Goal: Information Seeking & Learning: Compare options

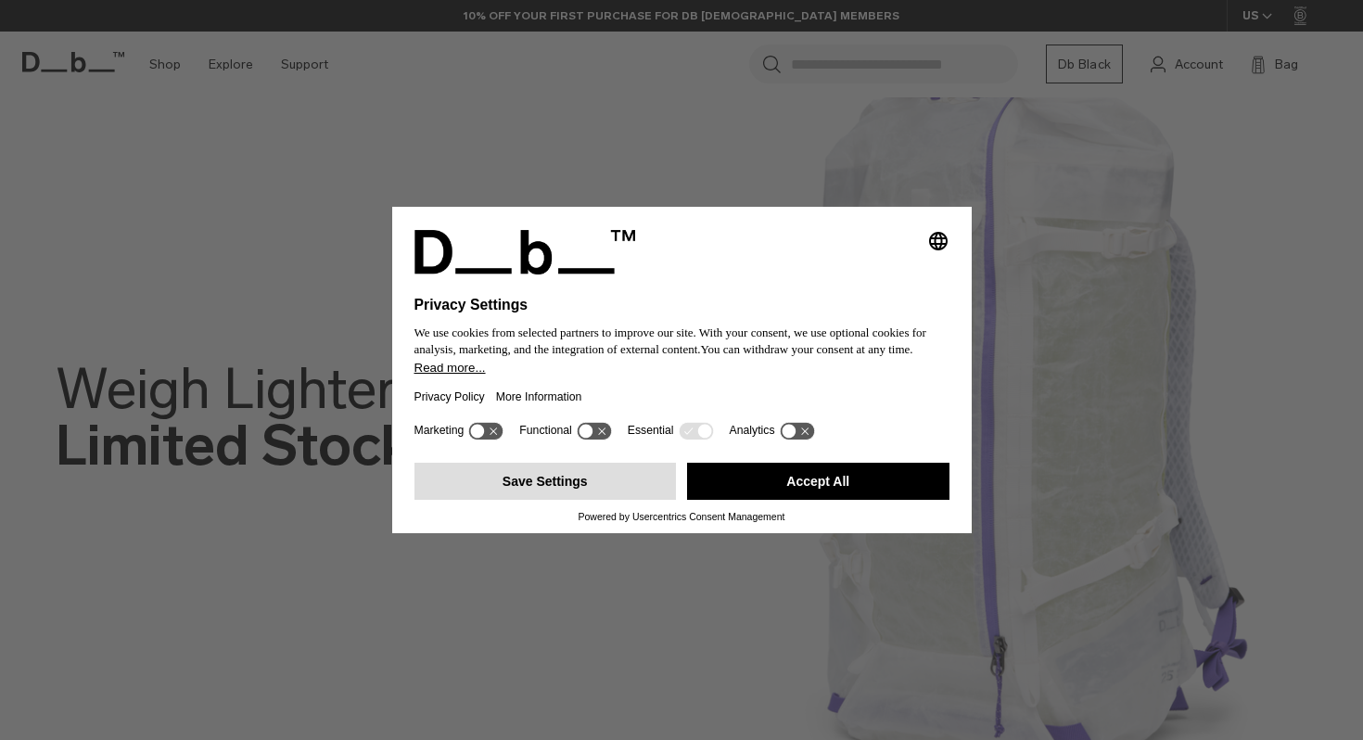
click at [572, 493] on button "Save Settings" at bounding box center [546, 481] width 262 height 37
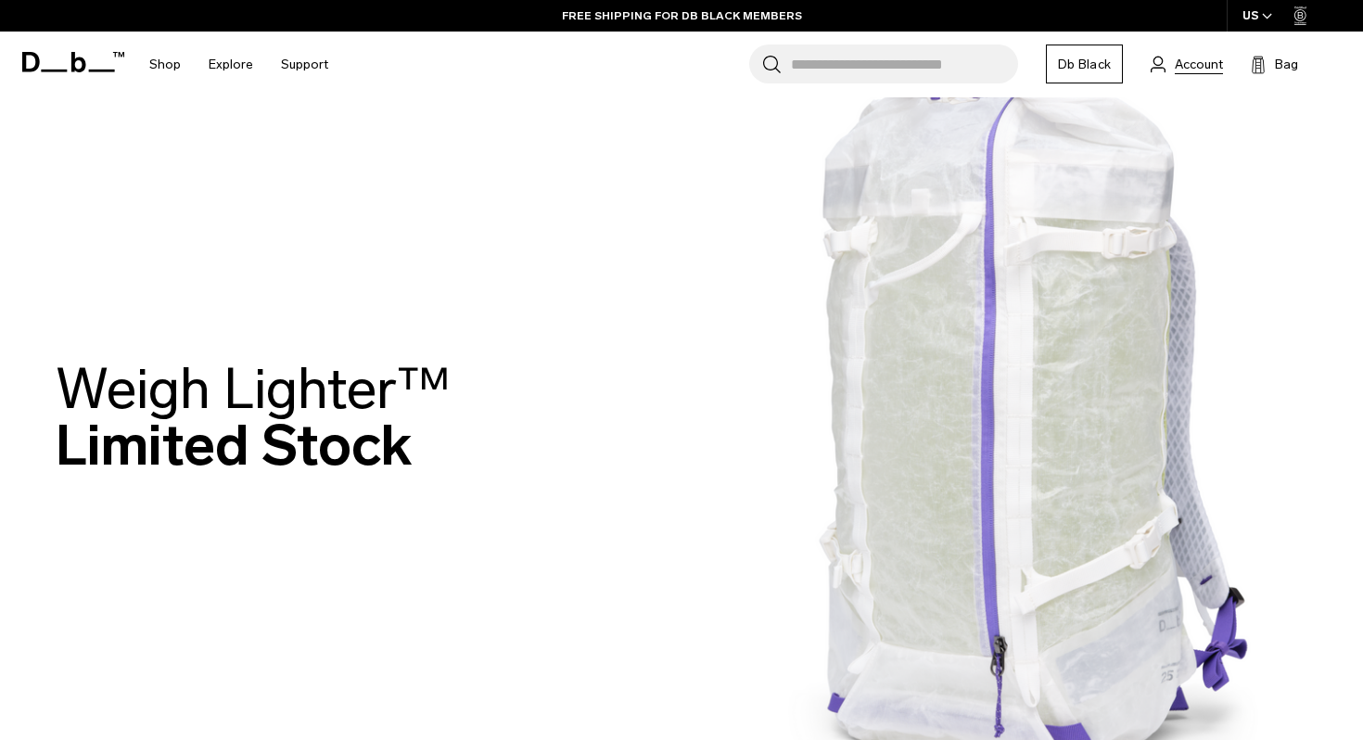
click at [1183, 56] on span "Account" at bounding box center [1199, 64] width 48 height 19
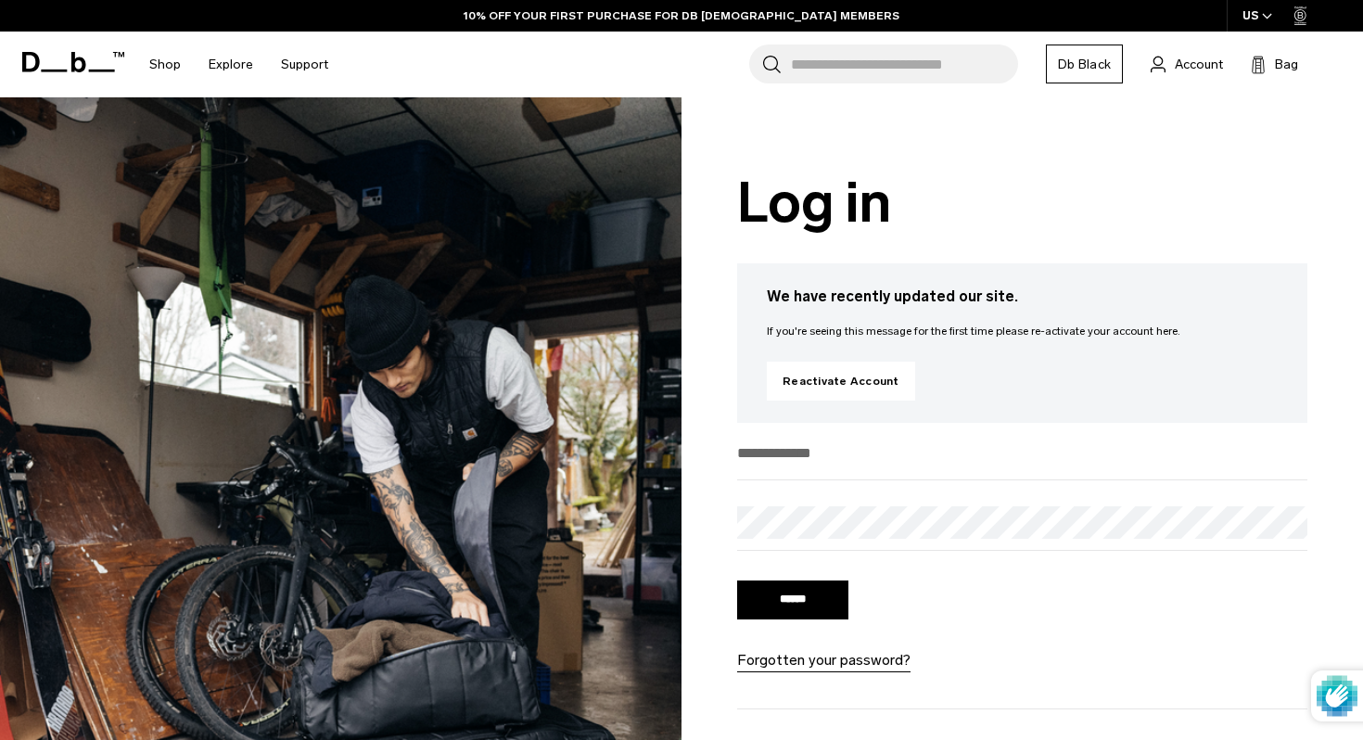
click at [849, 424] on div "Log in We have recently updated our site. If you're seeing this message for the…" at bounding box center [1023, 538] width 682 height 882
click at [823, 460] on input "email" at bounding box center [1022, 453] width 570 height 31
click at [840, 377] on link "Reactivate Account" at bounding box center [841, 381] width 148 height 39
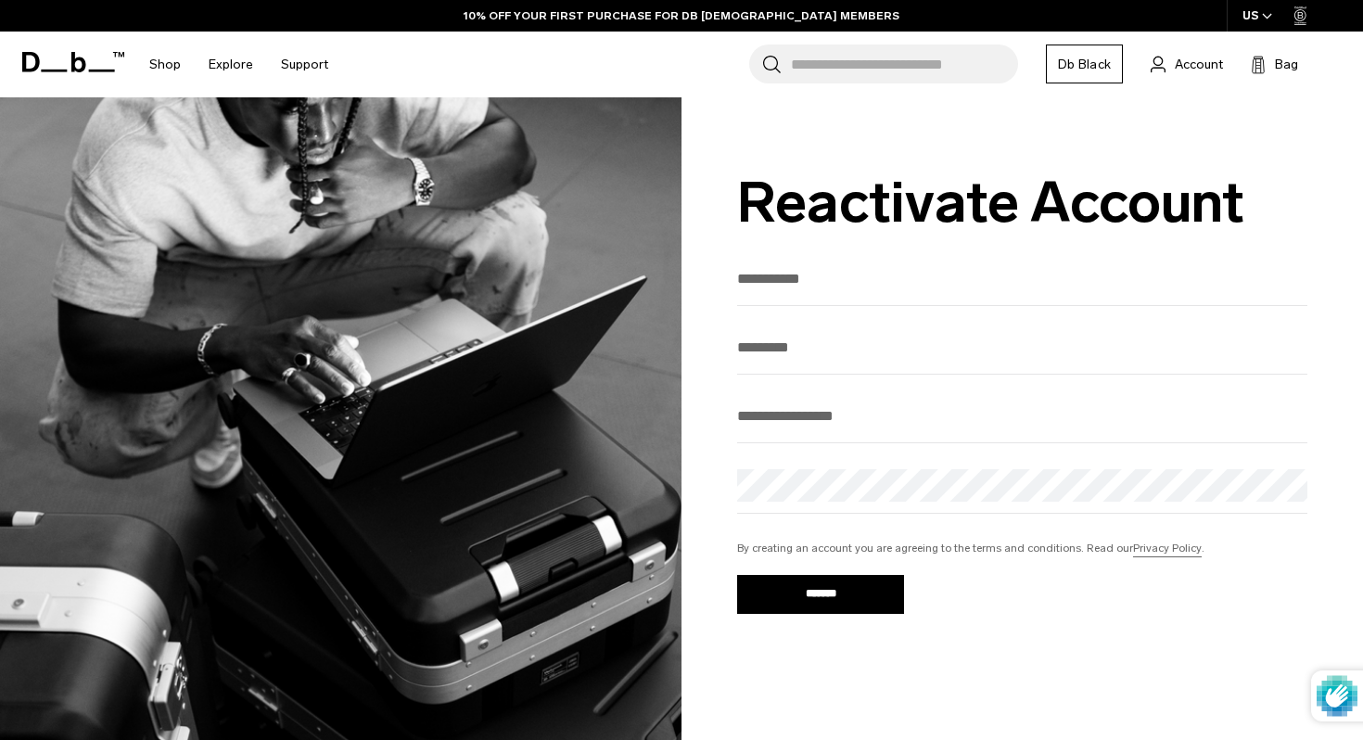
click at [823, 285] on input "First Name" at bounding box center [1022, 278] width 570 height 31
type input "******"
type input "***"
type input "**********"
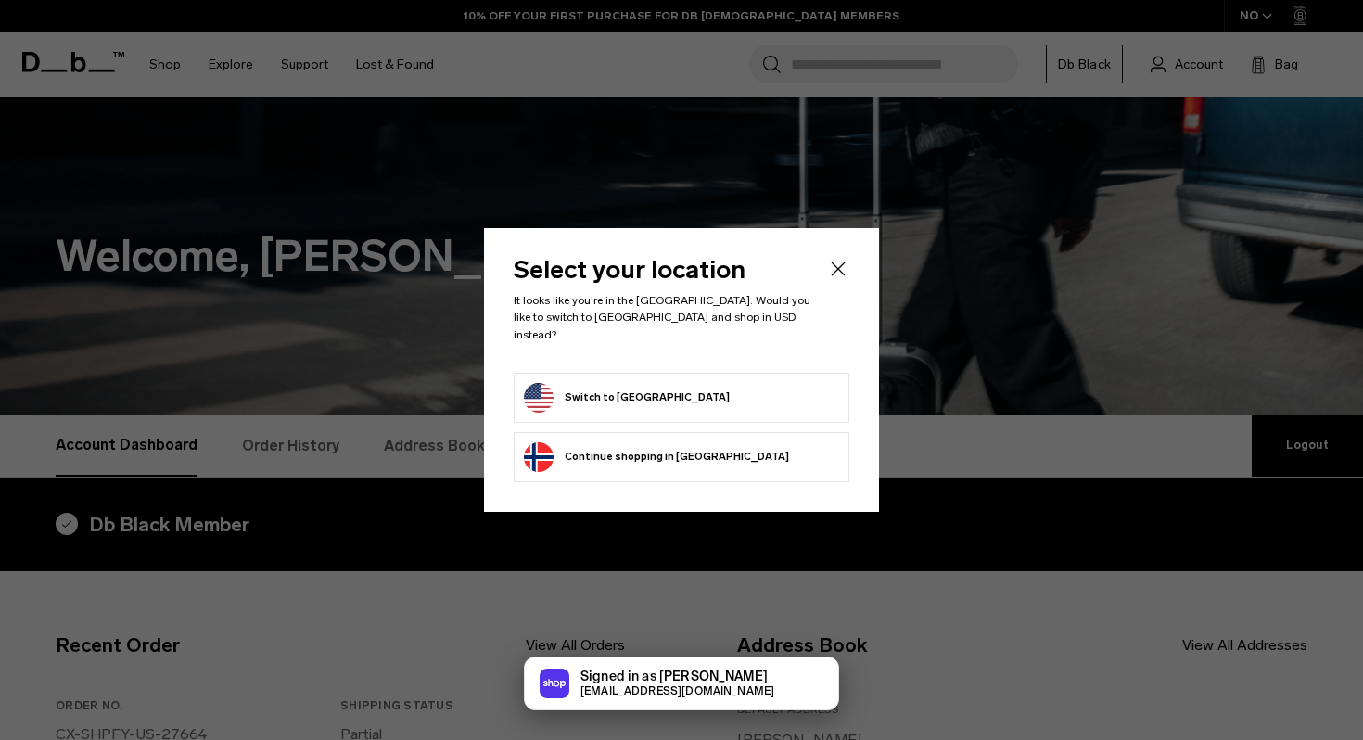
click at [658, 383] on button "Switch to United States" at bounding box center [627, 398] width 206 height 30
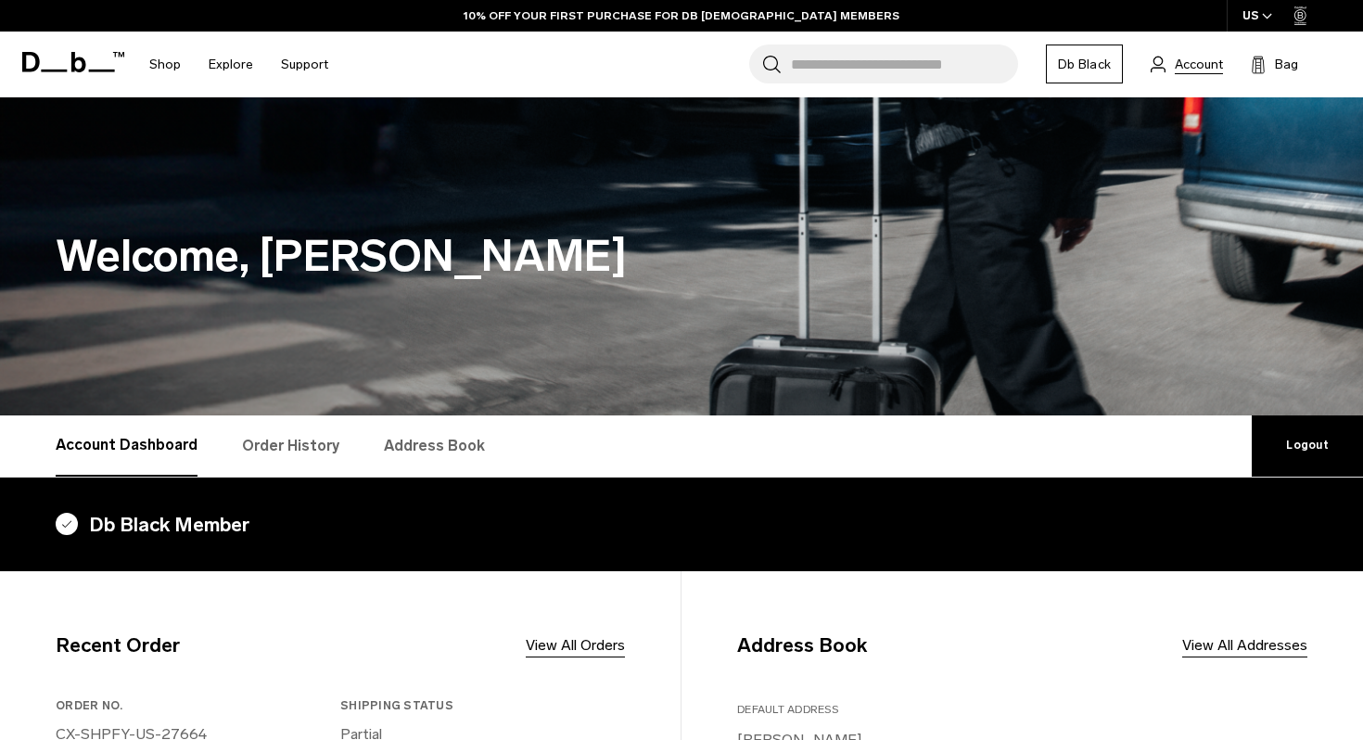
click at [1190, 72] on span "Account" at bounding box center [1199, 64] width 48 height 19
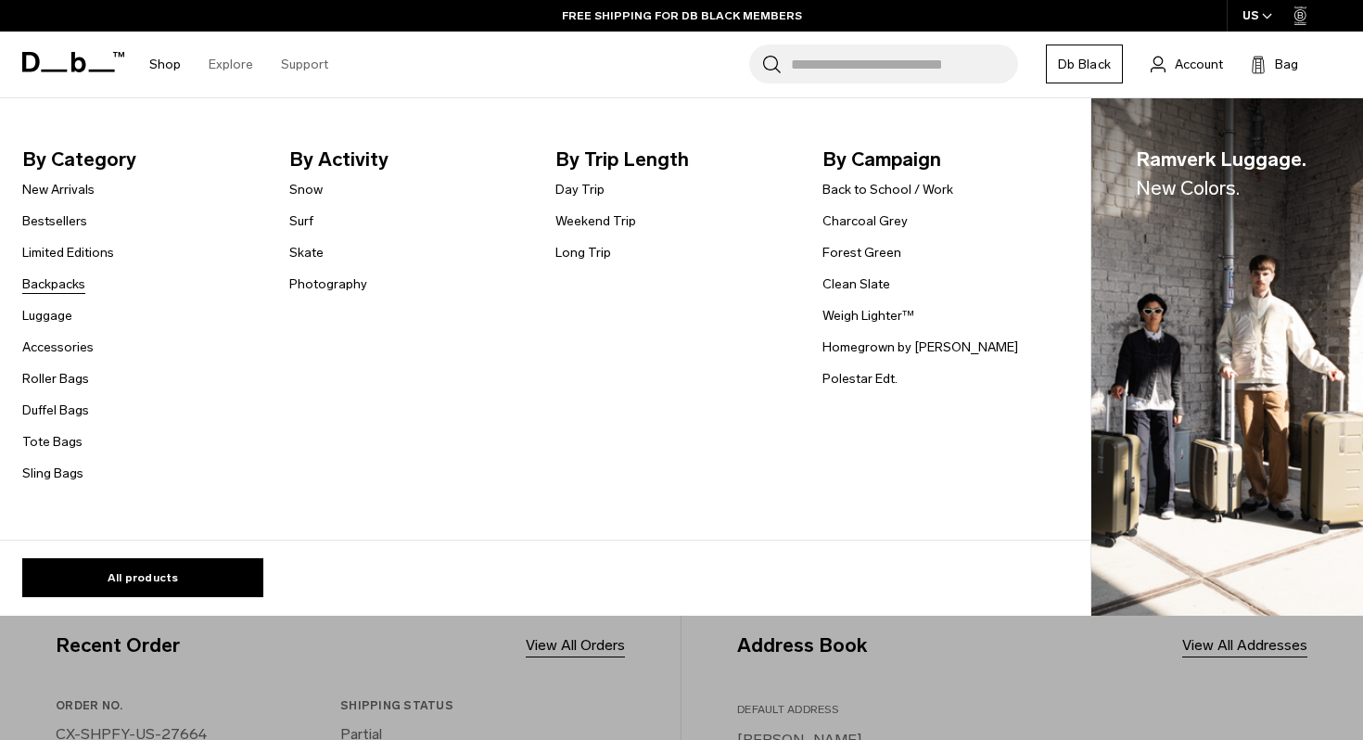
click at [56, 283] on link "Backpacks" at bounding box center [53, 283] width 63 height 19
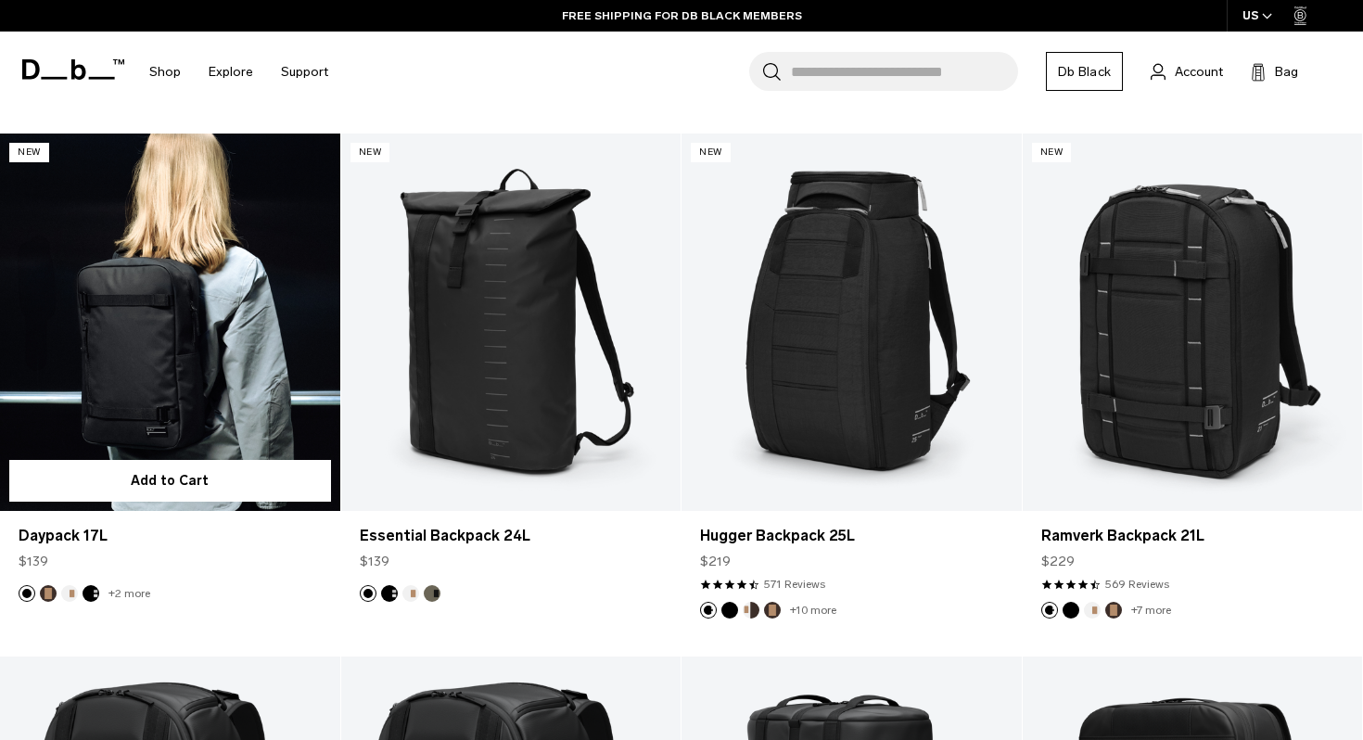
scroll to position [1919, 0]
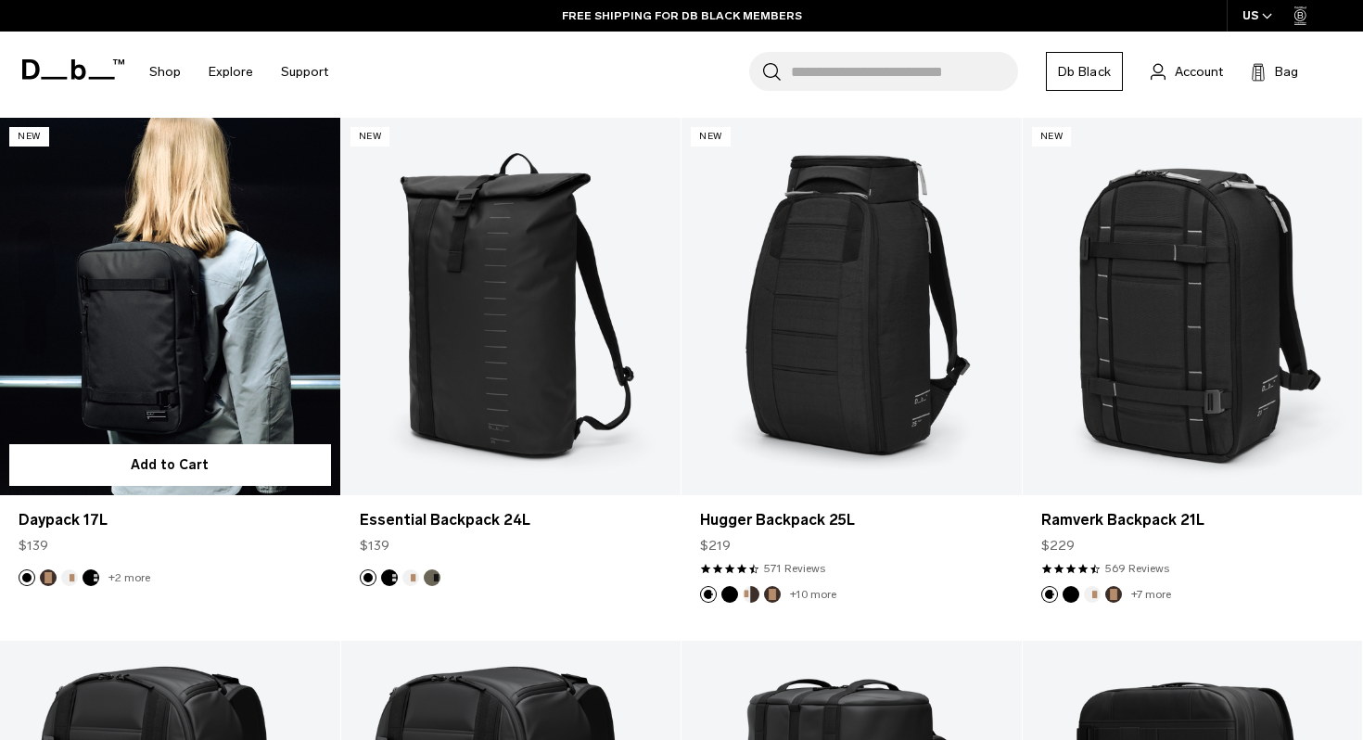
click at [49, 571] on button "Espresso" at bounding box center [48, 577] width 17 height 17
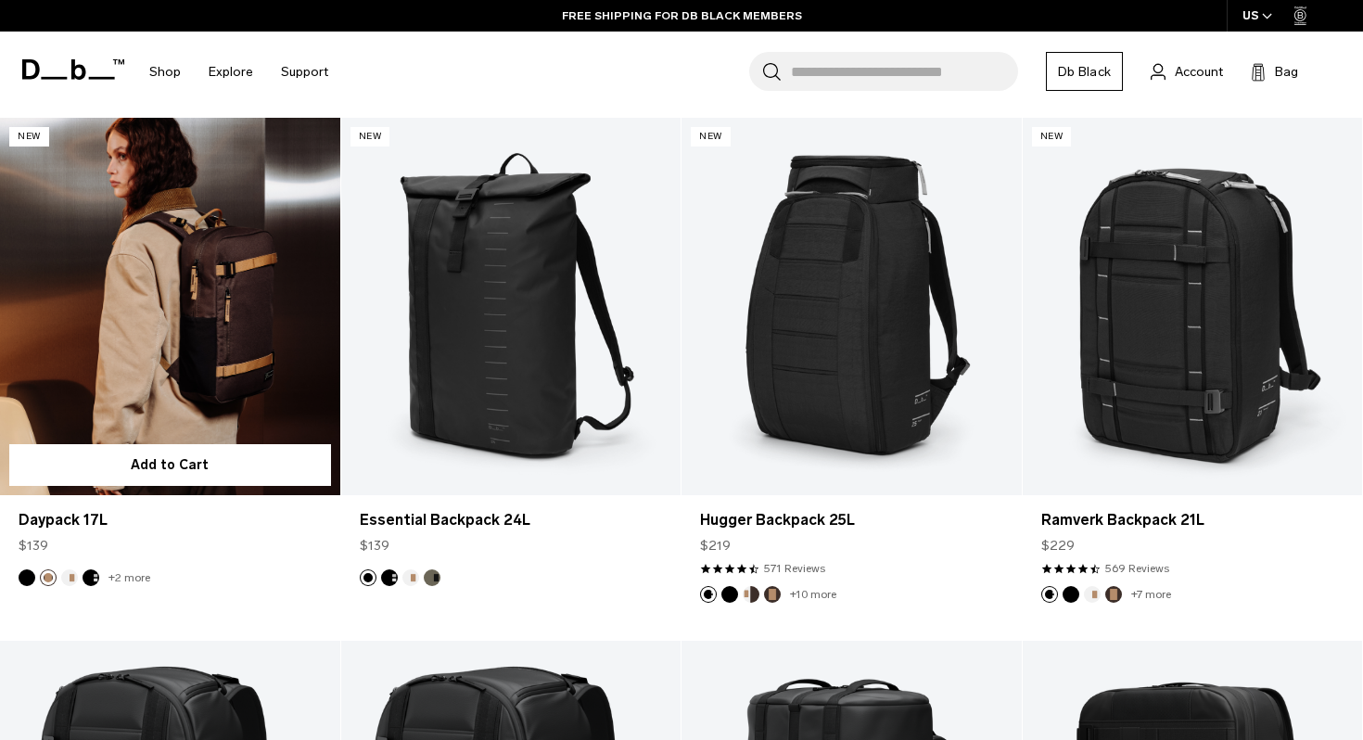
click at [168, 364] on link "Daypack 17L Espresso" at bounding box center [170, 306] width 340 height 377
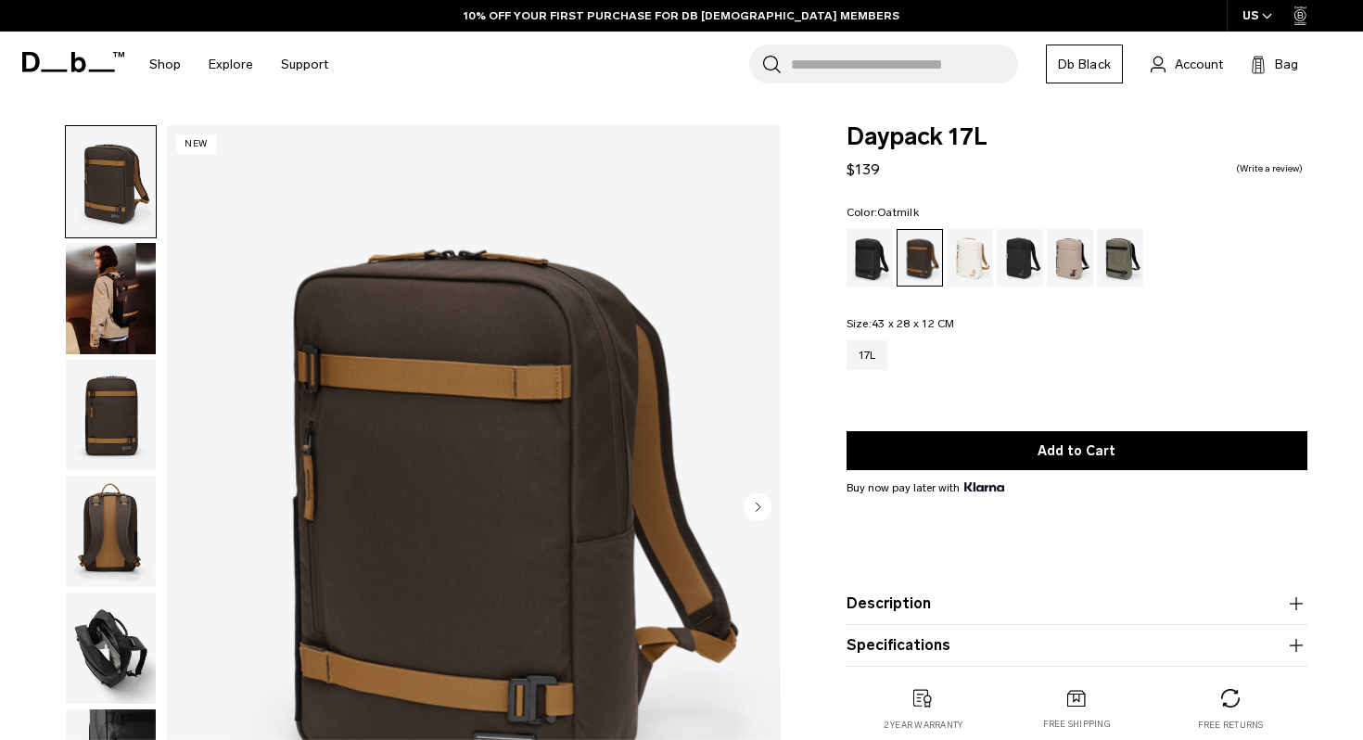
click at [986, 259] on div "Oatmilk" at bounding box center [970, 257] width 47 height 57
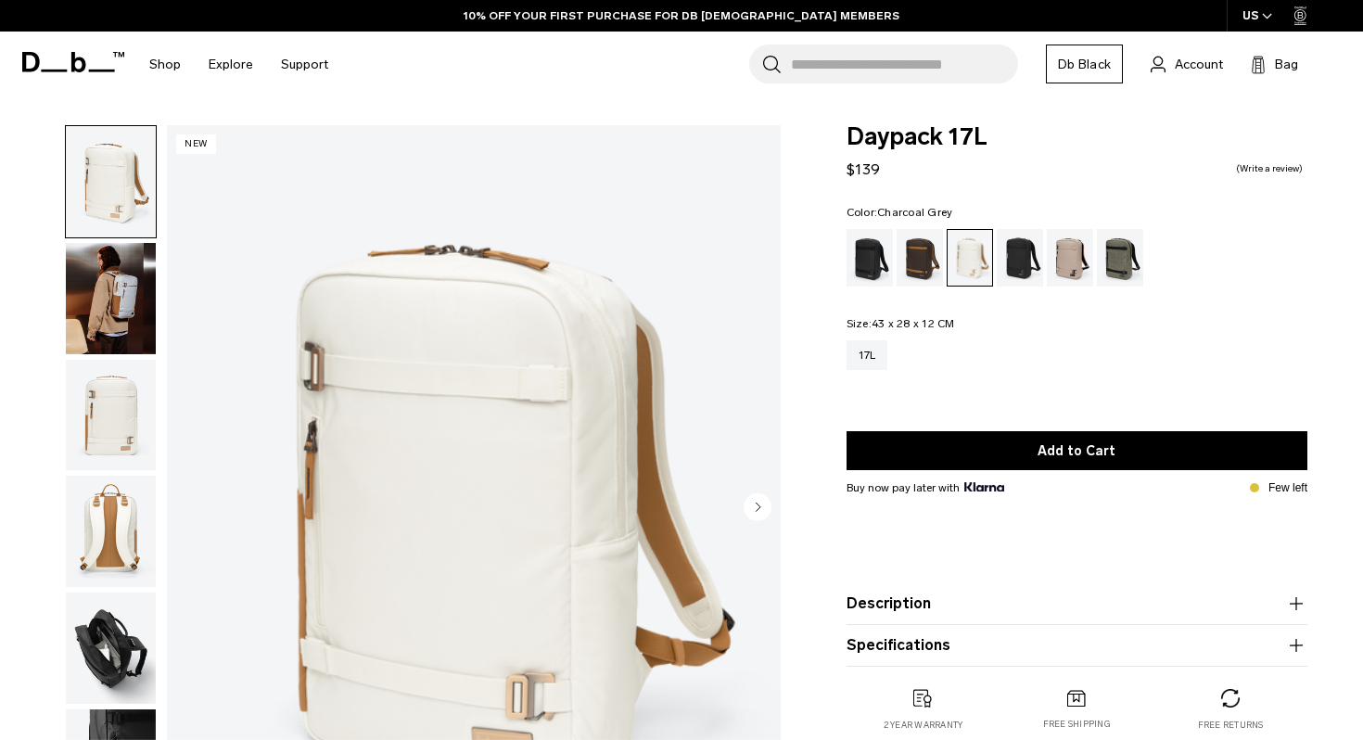
click at [1037, 264] on div "Charcoal Grey" at bounding box center [1020, 257] width 47 height 57
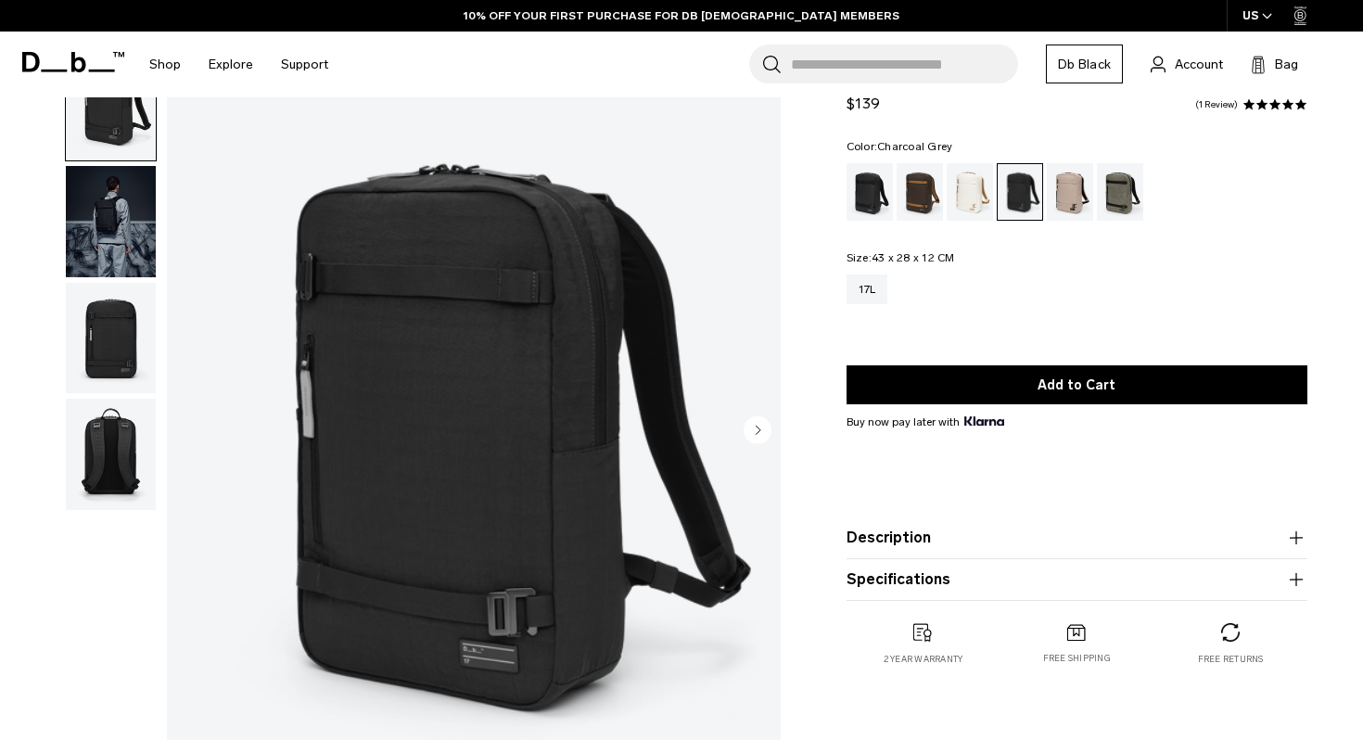
scroll to position [80, 0]
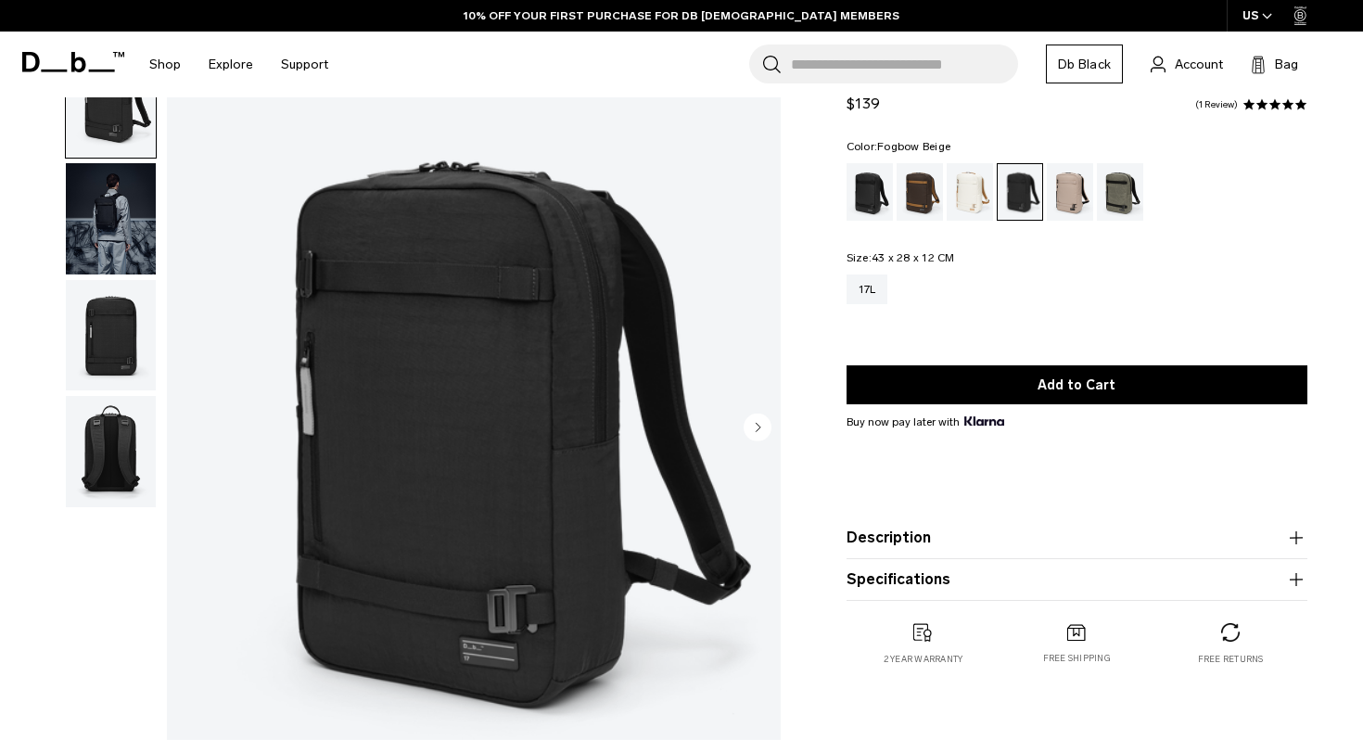
click at [1071, 197] on div "Fogbow Beige" at bounding box center [1070, 191] width 47 height 57
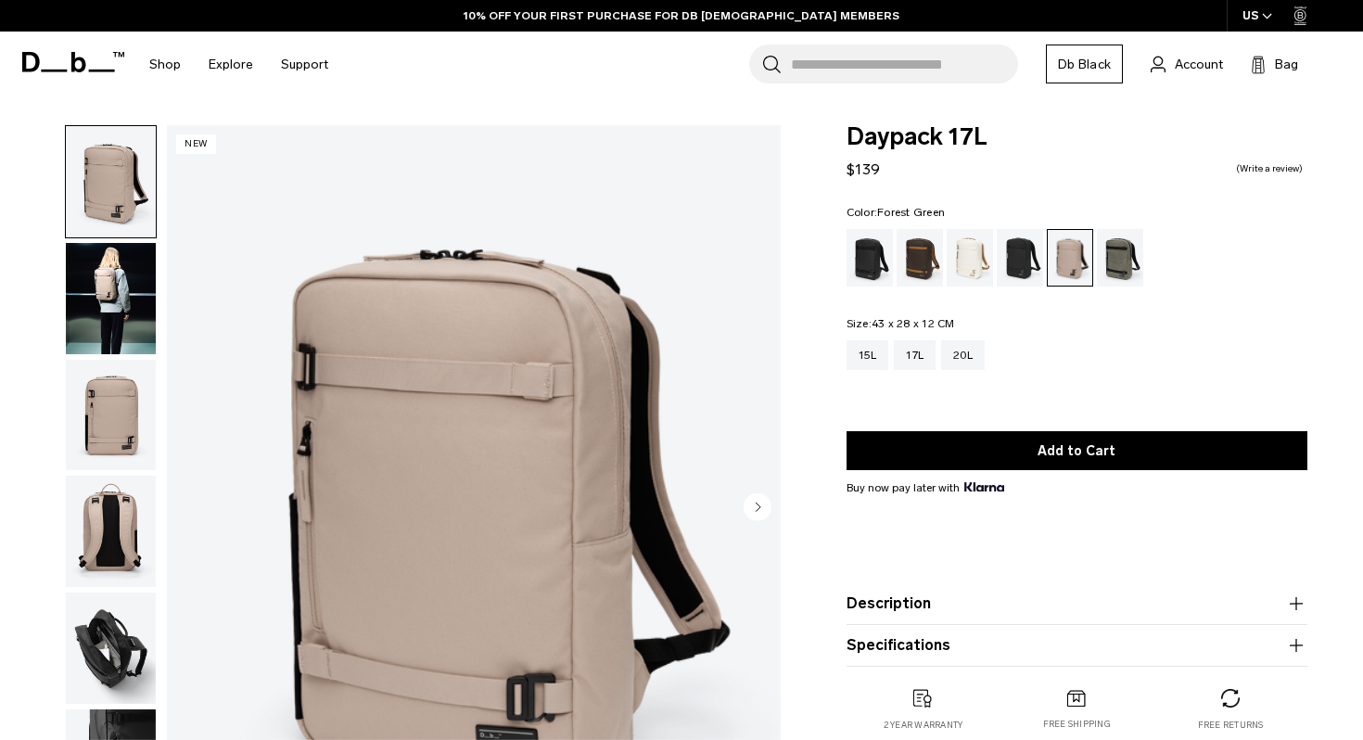
click at [1116, 254] on div "Forest Green" at bounding box center [1120, 257] width 47 height 57
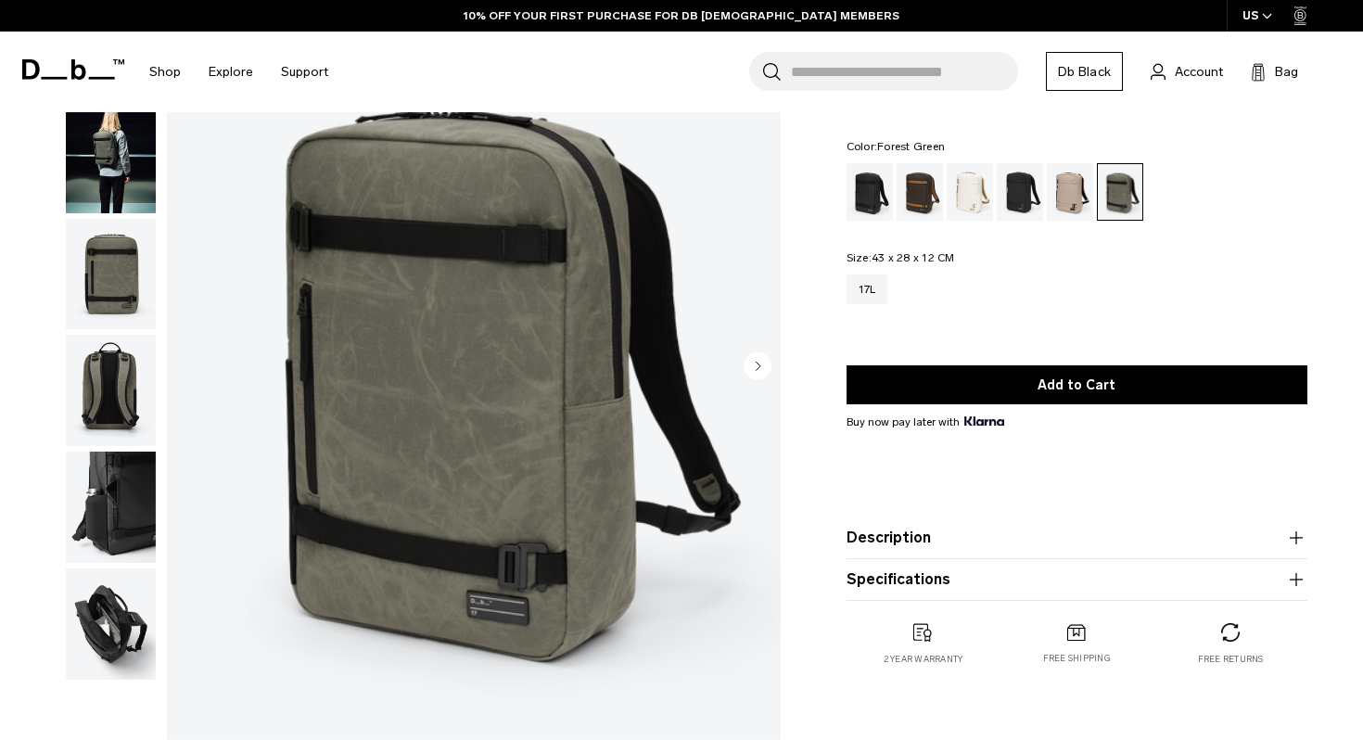
scroll to position [97, 0]
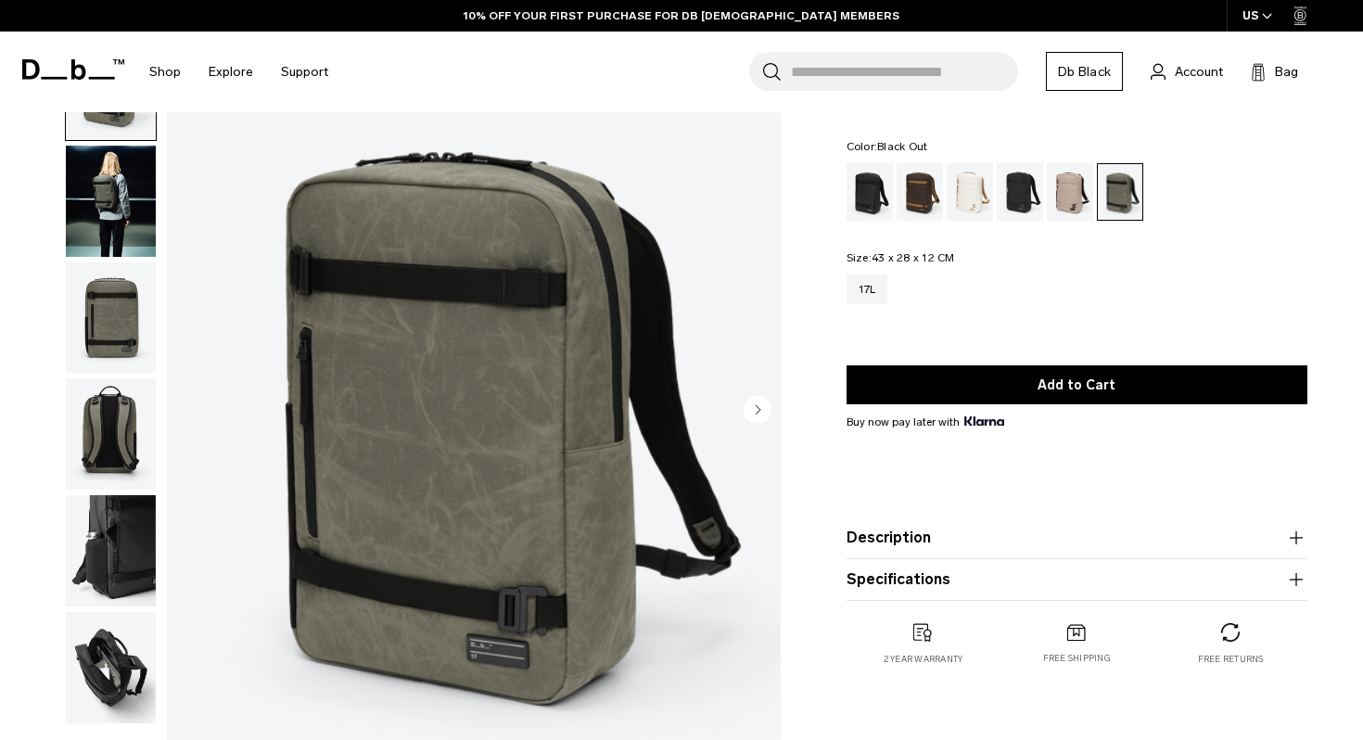
click at [853, 180] on div "Black Out" at bounding box center [870, 191] width 47 height 57
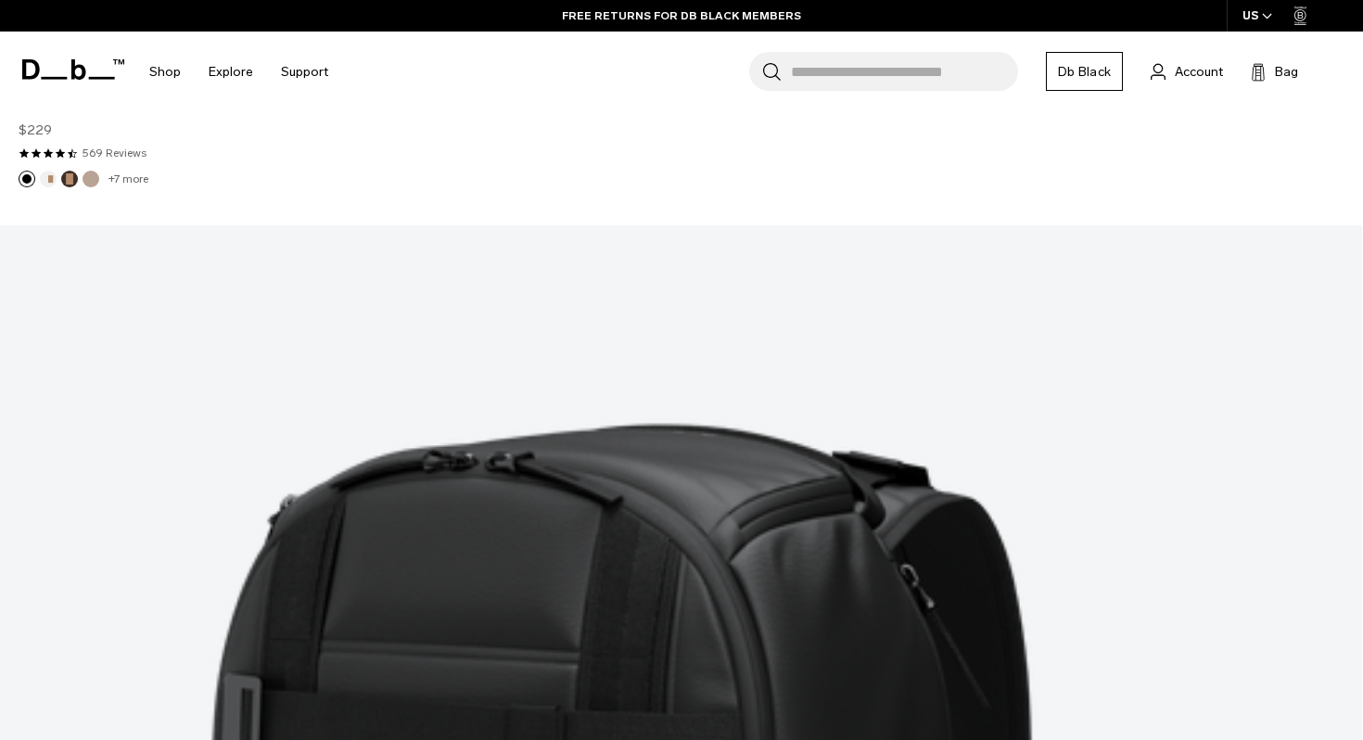
scroll to position [5218, 0]
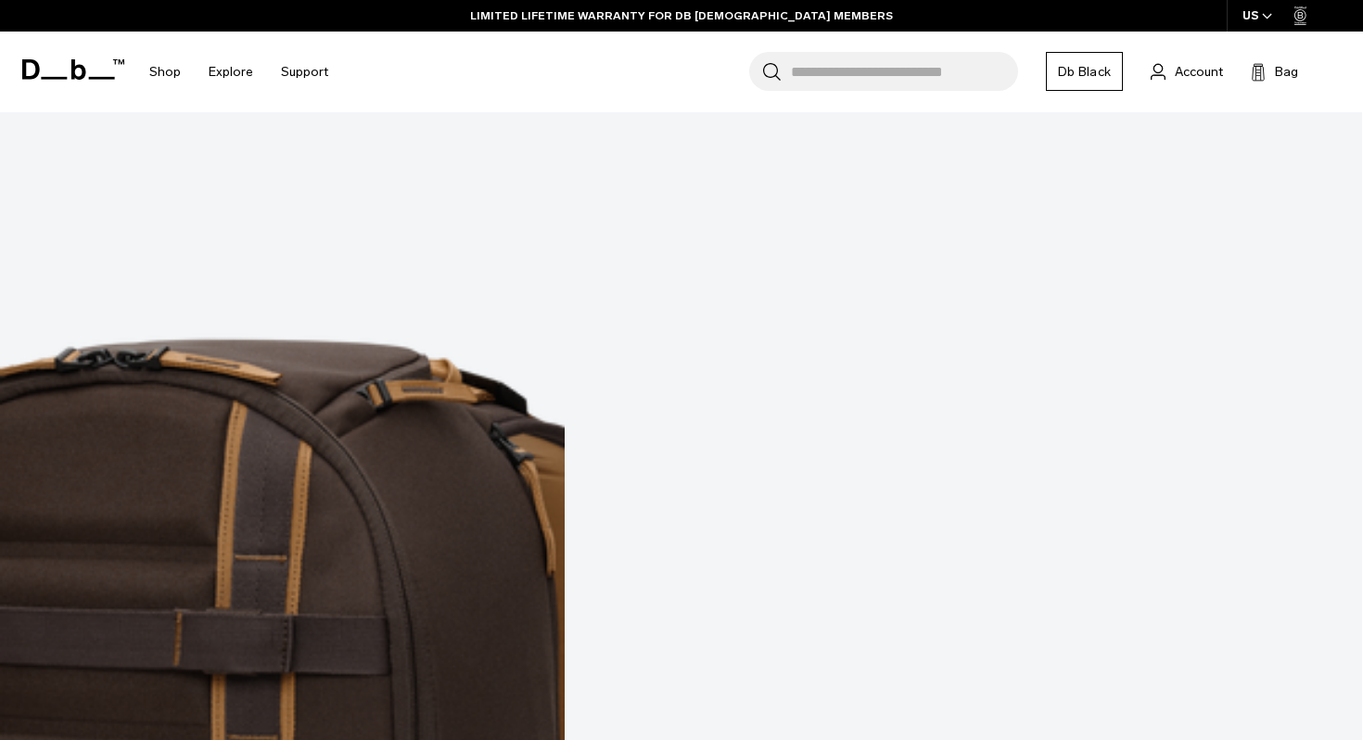
scroll to position [8710, 0]
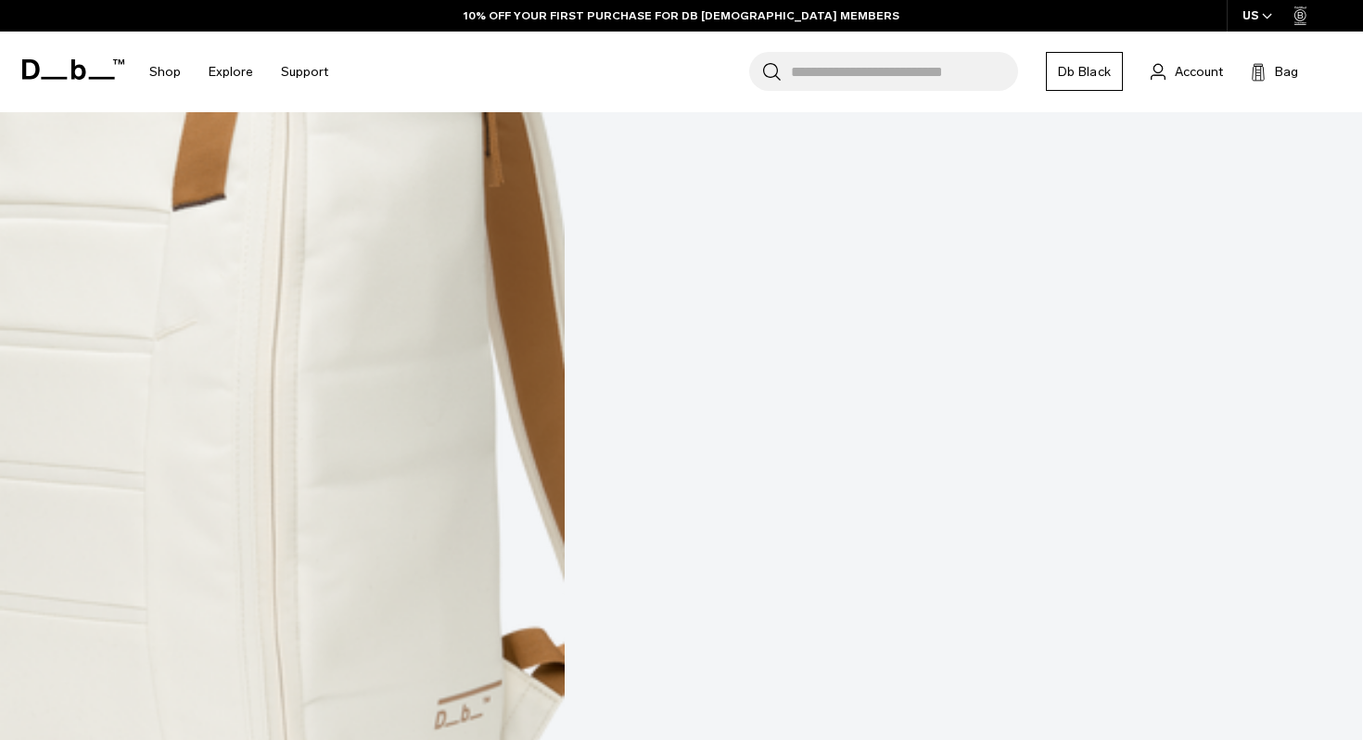
scroll to position [10811, 0]
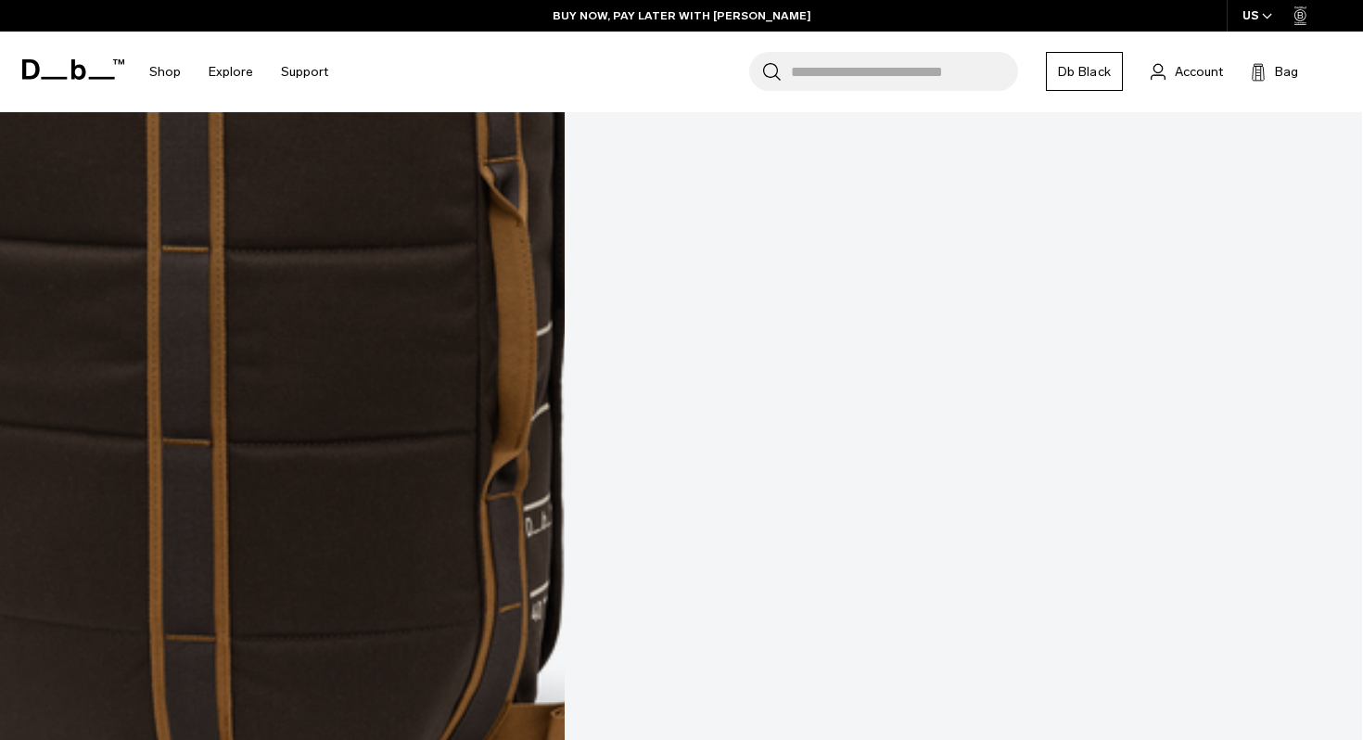
scroll to position [15855, 0]
